Goal: Task Accomplishment & Management: Use online tool/utility

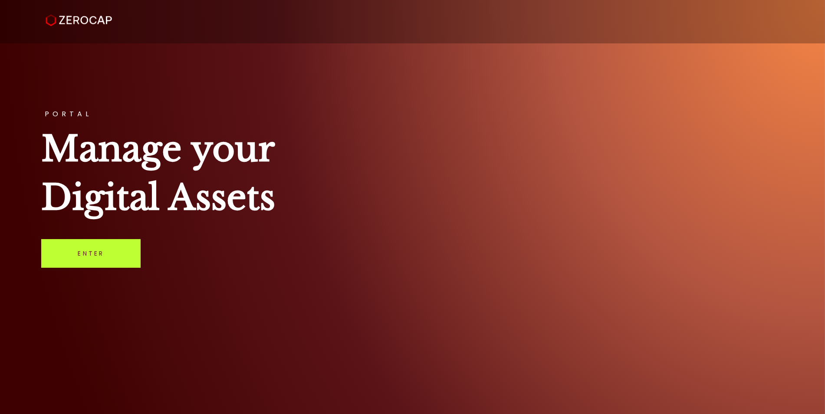
drag, startPoint x: 137, startPoint y: 265, endPoint x: 131, endPoint y: 266, distance: 5.7
click at [137, 265] on link "Enter" at bounding box center [90, 253] width 99 height 29
click at [88, 251] on link "Enter" at bounding box center [90, 253] width 99 height 29
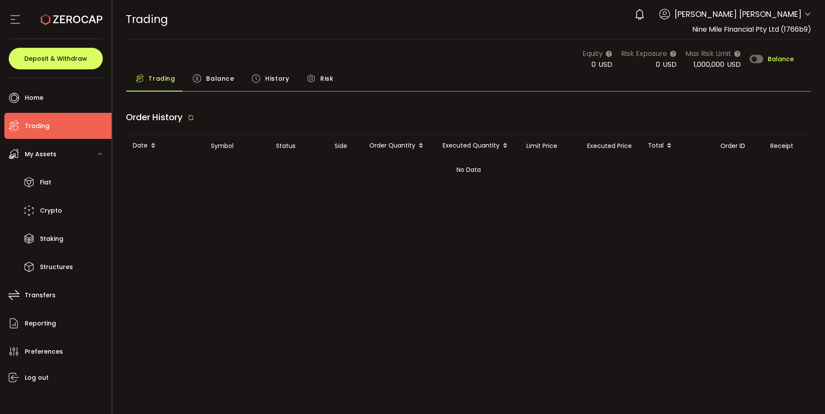
type input "***"
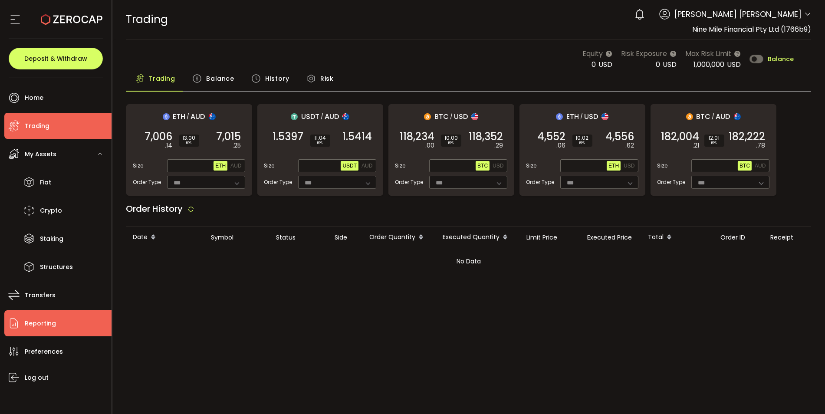
click at [23, 314] on li "Reporting" at bounding box center [57, 323] width 107 height 26
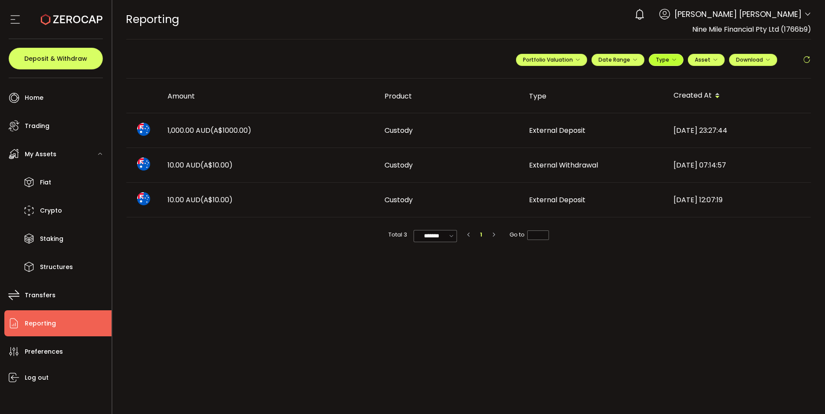
click at [674, 59] on icon "button" at bounding box center [674, 59] width 5 height 5
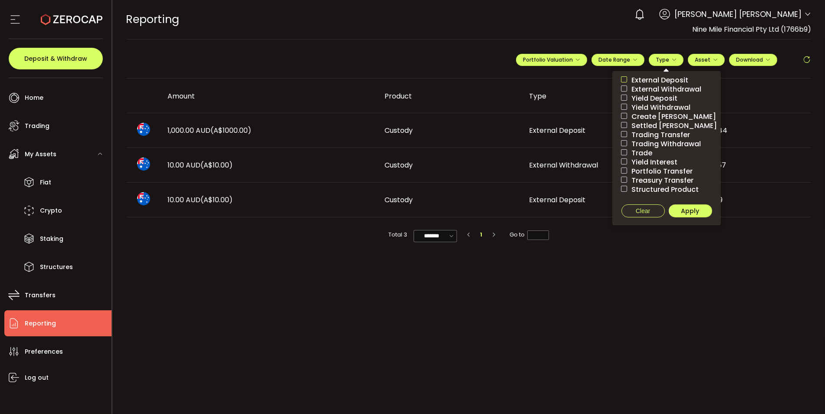
click at [627, 77] on span at bounding box center [624, 79] width 6 height 6
click at [625, 90] on span at bounding box center [624, 89] width 6 height 6
click at [624, 102] on label "Yield Deposit" at bounding box center [667, 98] width 109 height 9
click at [622, 106] on span at bounding box center [624, 107] width 6 height 6
click at [626, 119] on span at bounding box center [624, 116] width 6 height 6
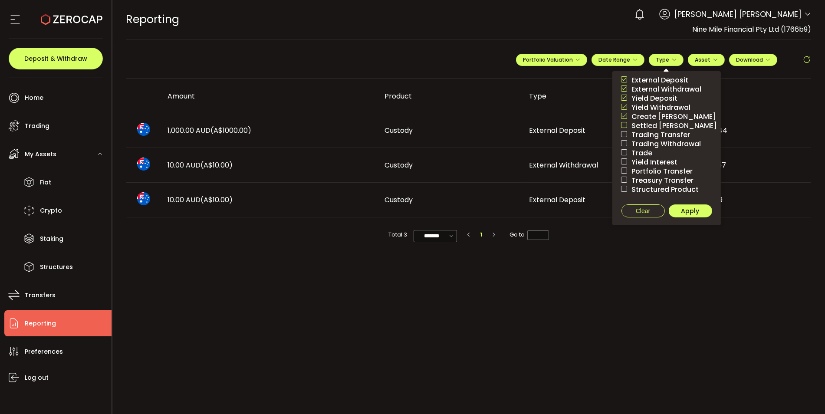
drag, startPoint x: 625, startPoint y: 124, endPoint x: 628, endPoint y: 145, distance: 21.5
click at [625, 131] on ul "External Deposit External Withdrawal Yield Deposit Yield Withdrawal Create Term…" at bounding box center [667, 148] width 109 height 154
click at [624, 133] on span at bounding box center [624, 134] width 6 height 6
click at [623, 145] on span at bounding box center [624, 143] width 6 height 6
click at [624, 151] on span at bounding box center [624, 152] width 6 height 6
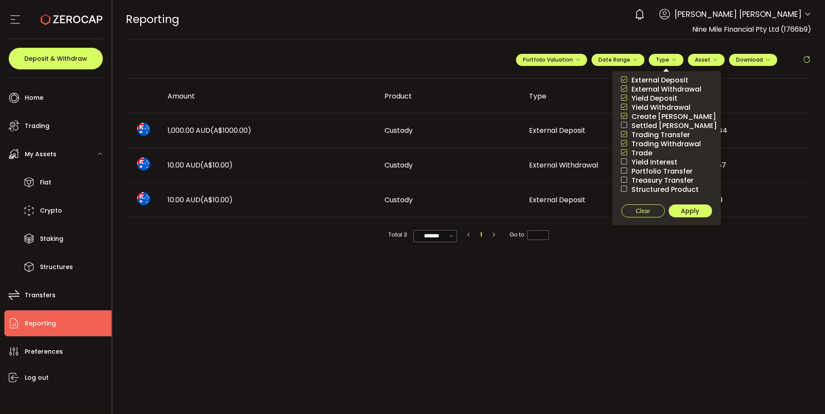
click at [624, 161] on span at bounding box center [624, 161] width 6 height 6
click at [623, 171] on span at bounding box center [624, 171] width 6 height 6
click at [624, 180] on span at bounding box center [624, 180] width 6 height 6
click at [623, 186] on span at bounding box center [624, 189] width 6 height 6
click at [702, 214] on button "Apply" at bounding box center [690, 211] width 43 height 13
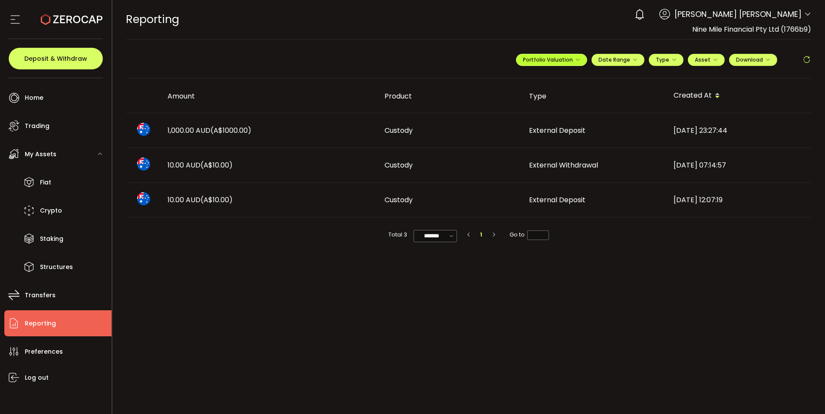
click at [556, 63] on span "Portfolio Valuation" at bounding box center [551, 59] width 57 height 7
click at [543, 80] on icon at bounding box center [542, 81] width 6 height 6
click at [521, 80] on input "**********" at bounding box center [517, 81] width 35 height 11
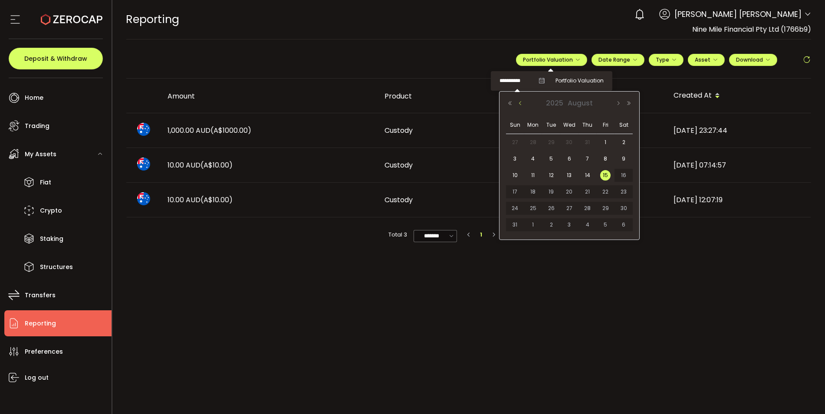
click at [521, 103] on button "Previous Month" at bounding box center [520, 103] width 10 height 6
click at [550, 140] on span "1" at bounding box center [551, 142] width 10 height 10
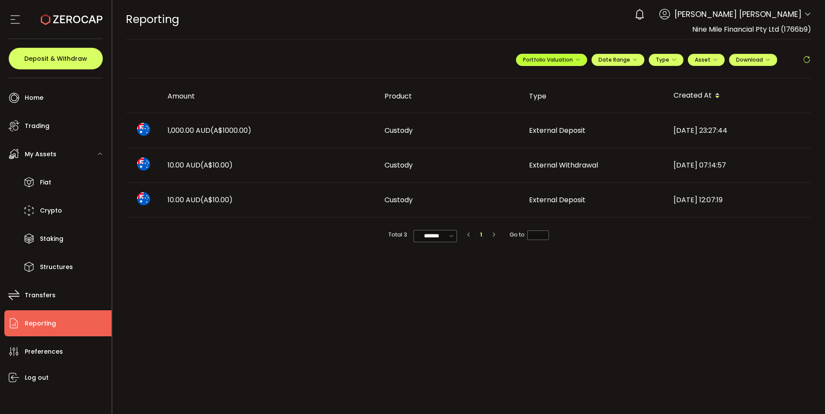
click at [575, 59] on icon "button" at bounding box center [577, 59] width 5 height 5
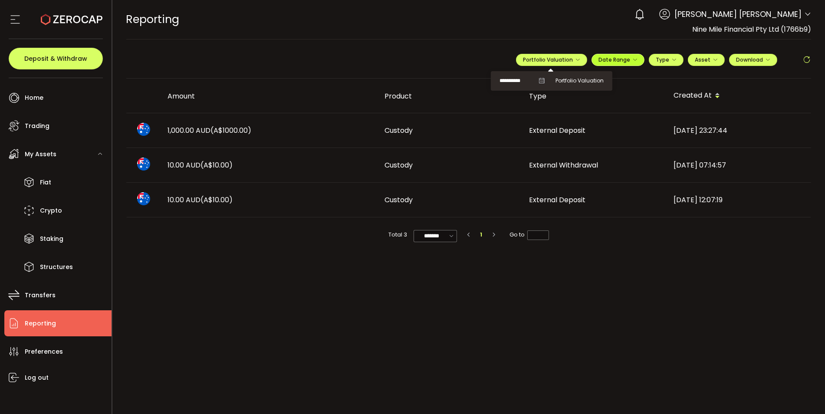
click at [630, 60] on span "Date Range" at bounding box center [618, 59] width 39 height 7
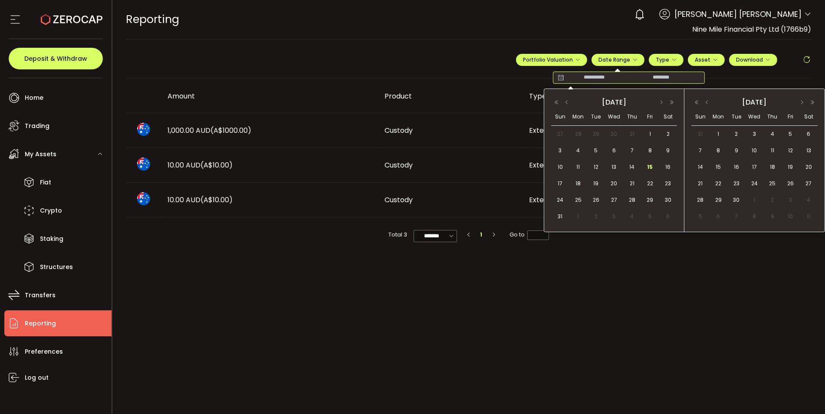
click at [593, 75] on input at bounding box center [595, 77] width 56 height 9
click at [567, 103] on button "button" at bounding box center [567, 102] width 10 height 6
click at [594, 133] on span "1" at bounding box center [596, 134] width 10 height 10
click at [633, 201] on span "31" at bounding box center [632, 200] width 10 height 10
type input "**********"
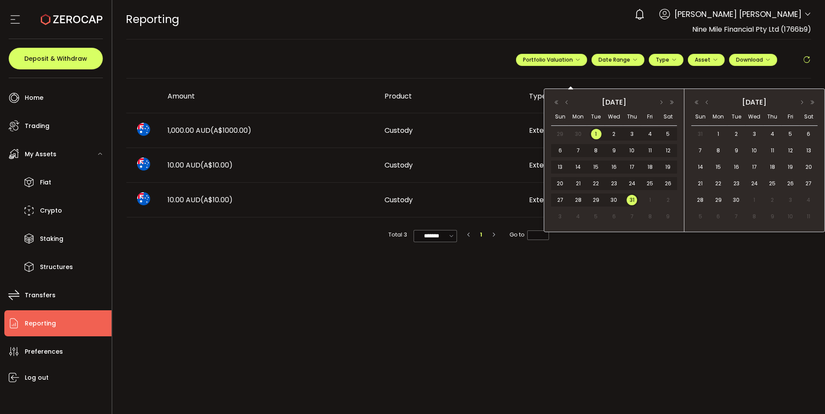
type input "**********"
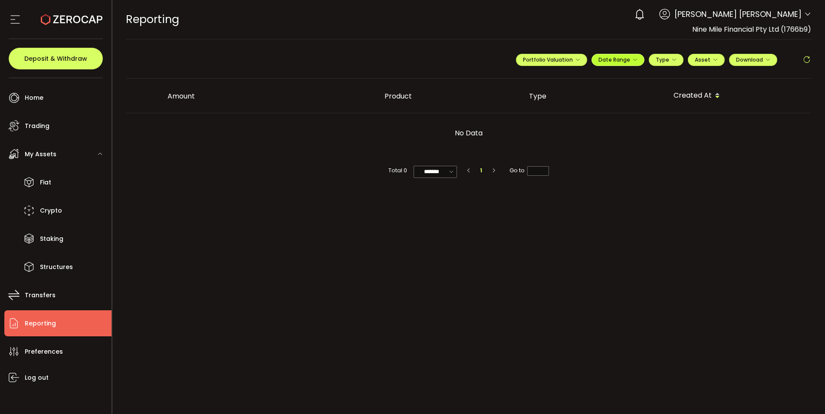
click at [620, 56] on span "Date Range" at bounding box center [618, 59] width 39 height 7
click at [556, 58] on span "Portfolio Valuation" at bounding box center [551, 59] width 57 height 7
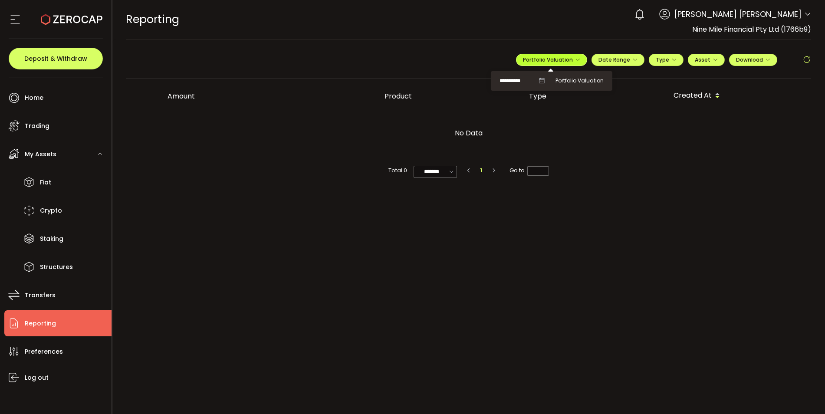
click at [578, 61] on icon "button" at bounding box center [577, 59] width 5 height 5
click at [666, 59] on span "Type" at bounding box center [666, 59] width 21 height 7
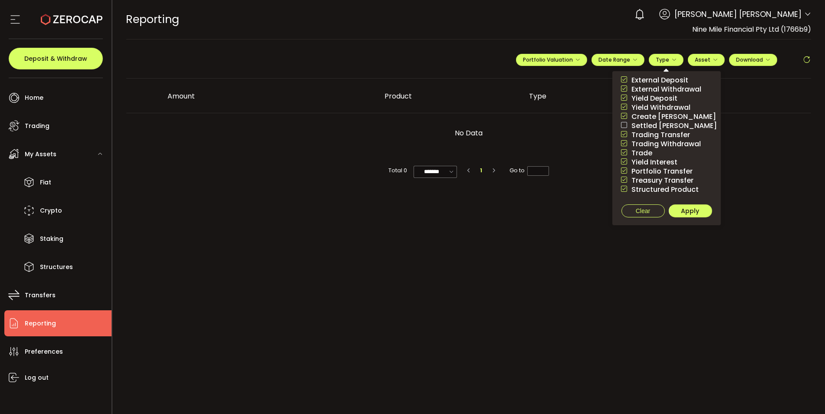
click at [627, 190] on span at bounding box center [624, 189] width 6 height 6
click at [626, 178] on span at bounding box center [624, 180] width 6 height 6
click at [690, 210] on span "Apply" at bounding box center [691, 211] width 18 height 9
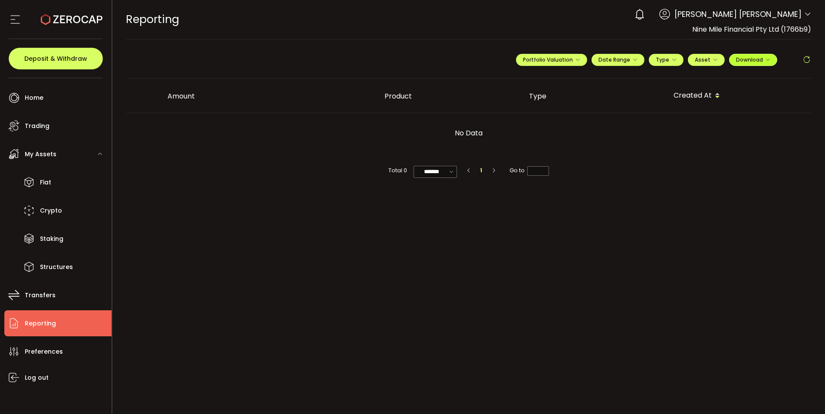
click at [753, 60] on span "Download" at bounding box center [753, 59] width 34 height 7
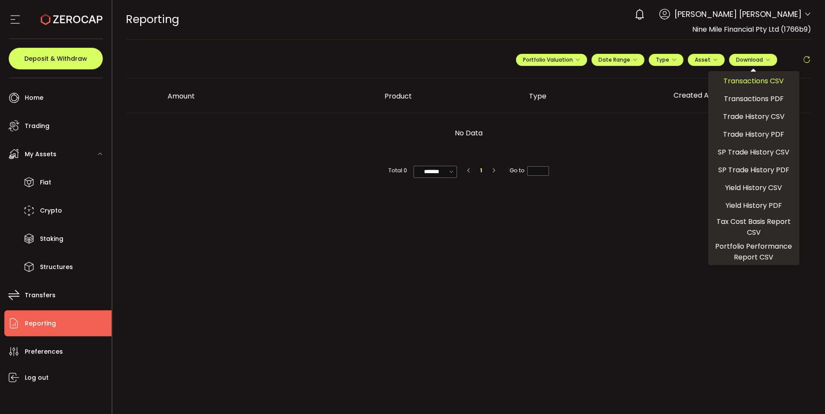
click at [765, 79] on span "Transactions CSV" at bounding box center [754, 81] width 60 height 11
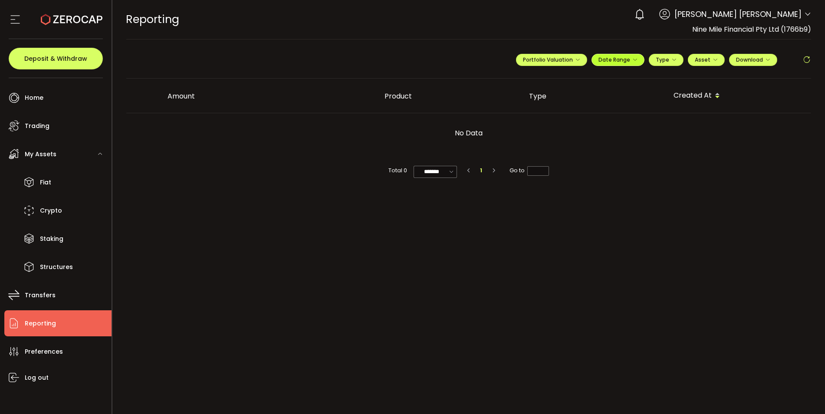
click at [608, 58] on span "Date Range" at bounding box center [618, 59] width 39 height 7
click at [709, 59] on span "Asset" at bounding box center [703, 59] width 16 height 7
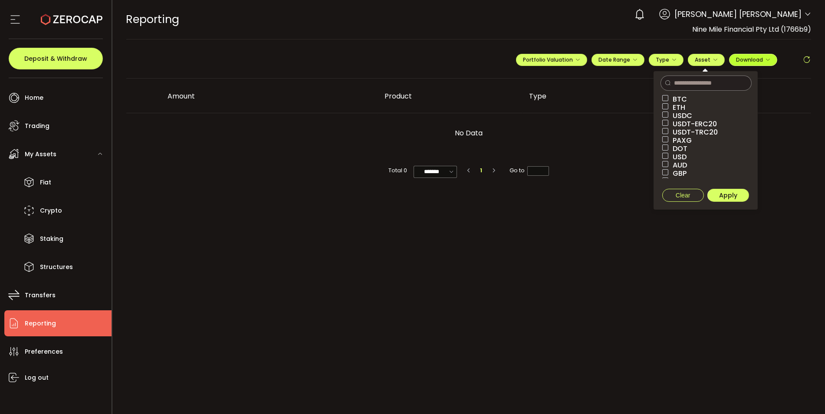
click at [757, 60] on span "Download" at bounding box center [753, 59] width 34 height 7
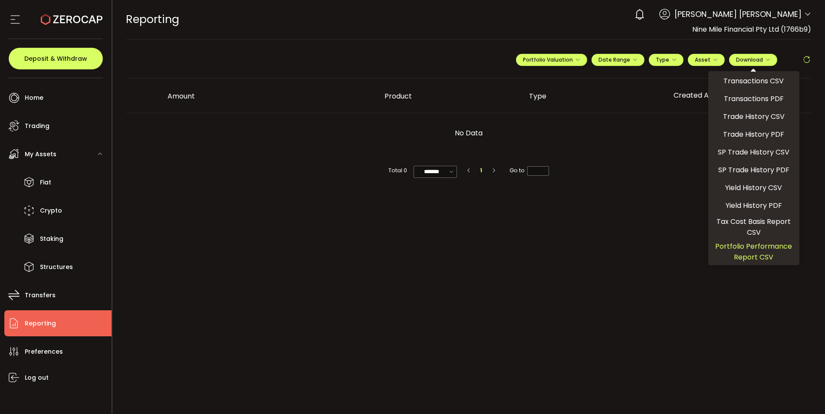
click at [750, 247] on span "Portfolio Performance Report CSV" at bounding box center [754, 252] width 84 height 22
